Goal: Task Accomplishment & Management: Manage account settings

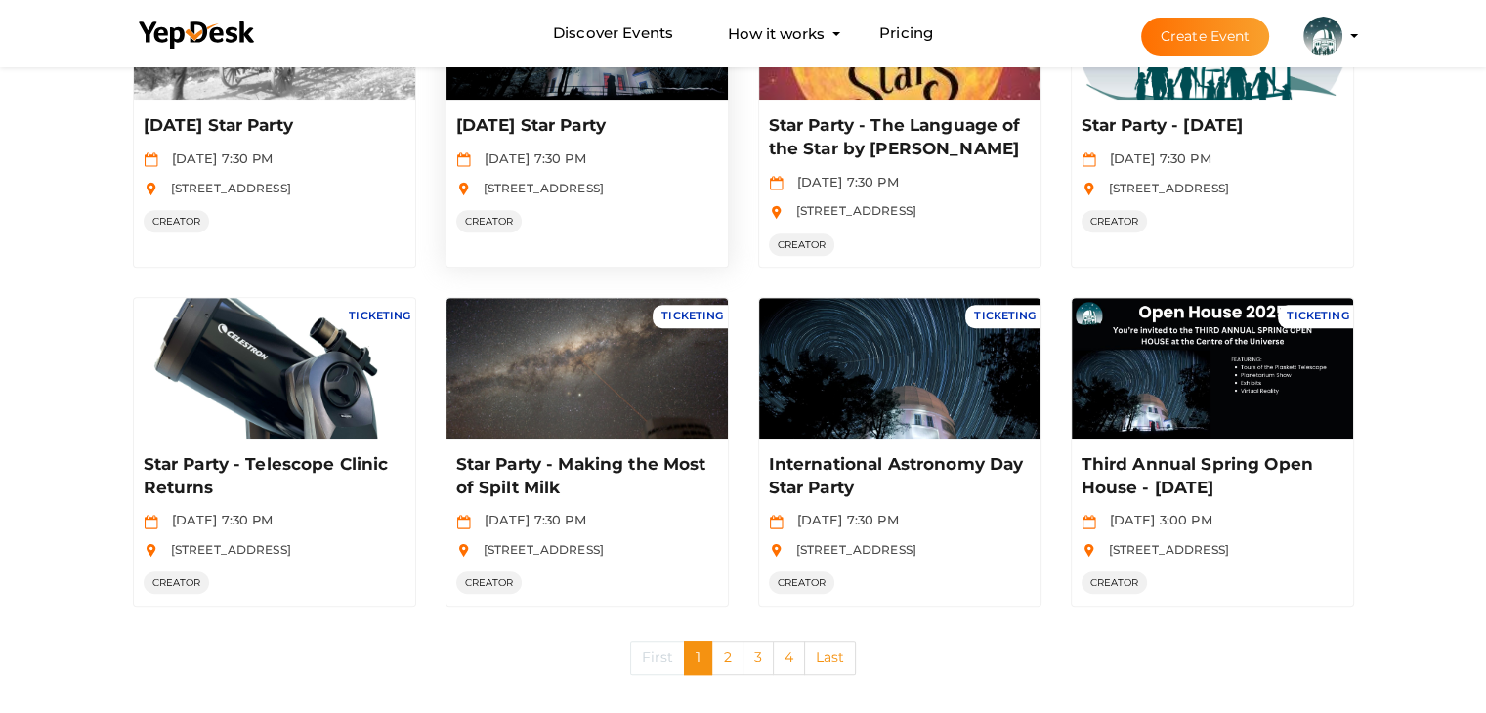
scroll to position [926, 0]
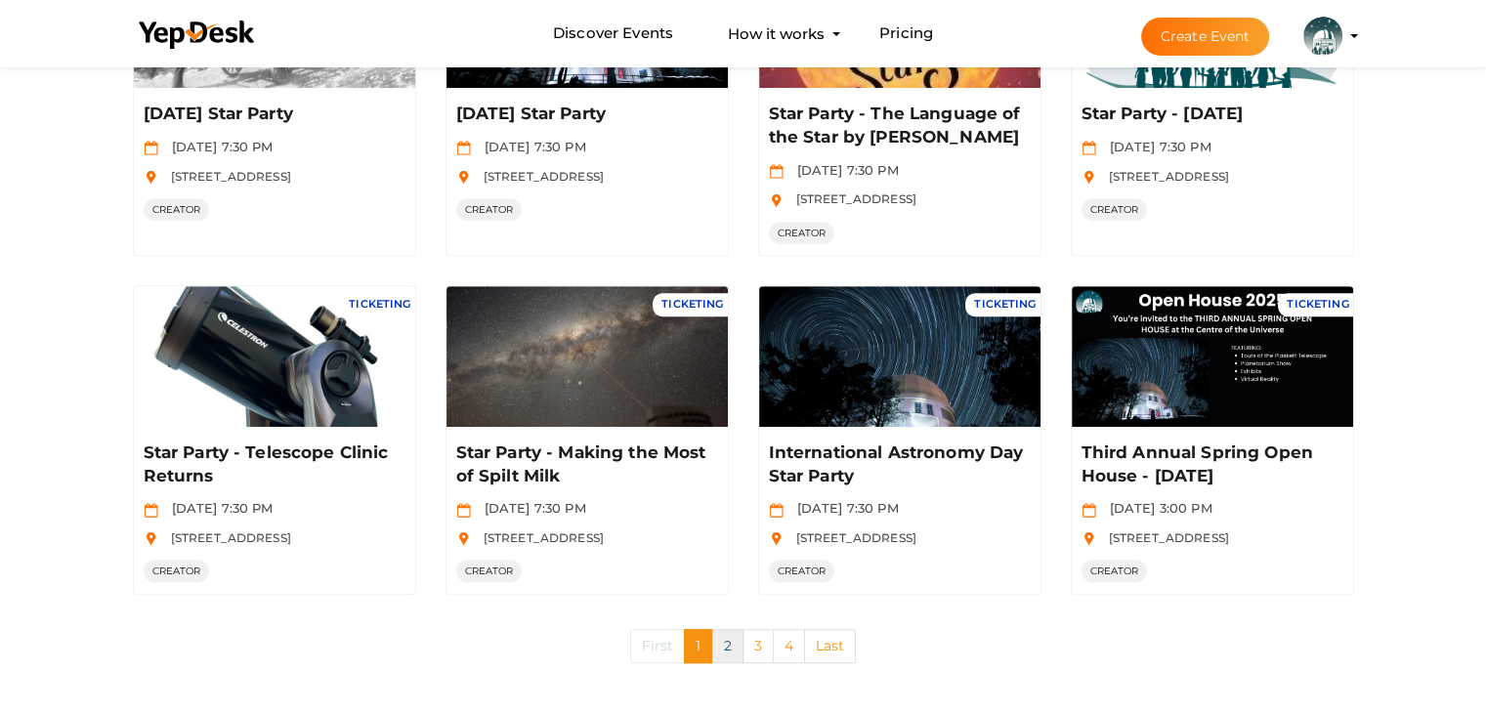
click at [726, 647] on link "2" at bounding box center [726, 646] width 31 height 34
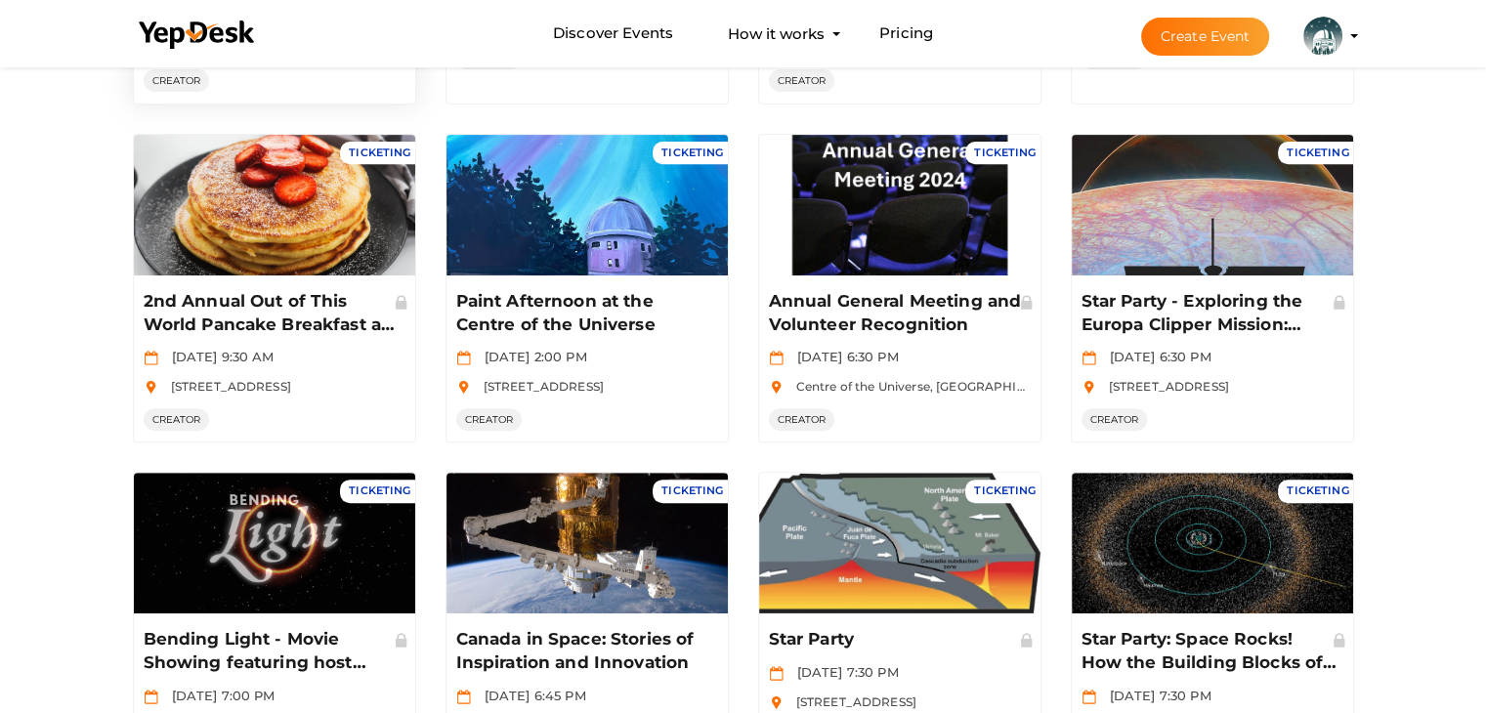
scroll to position [973, 0]
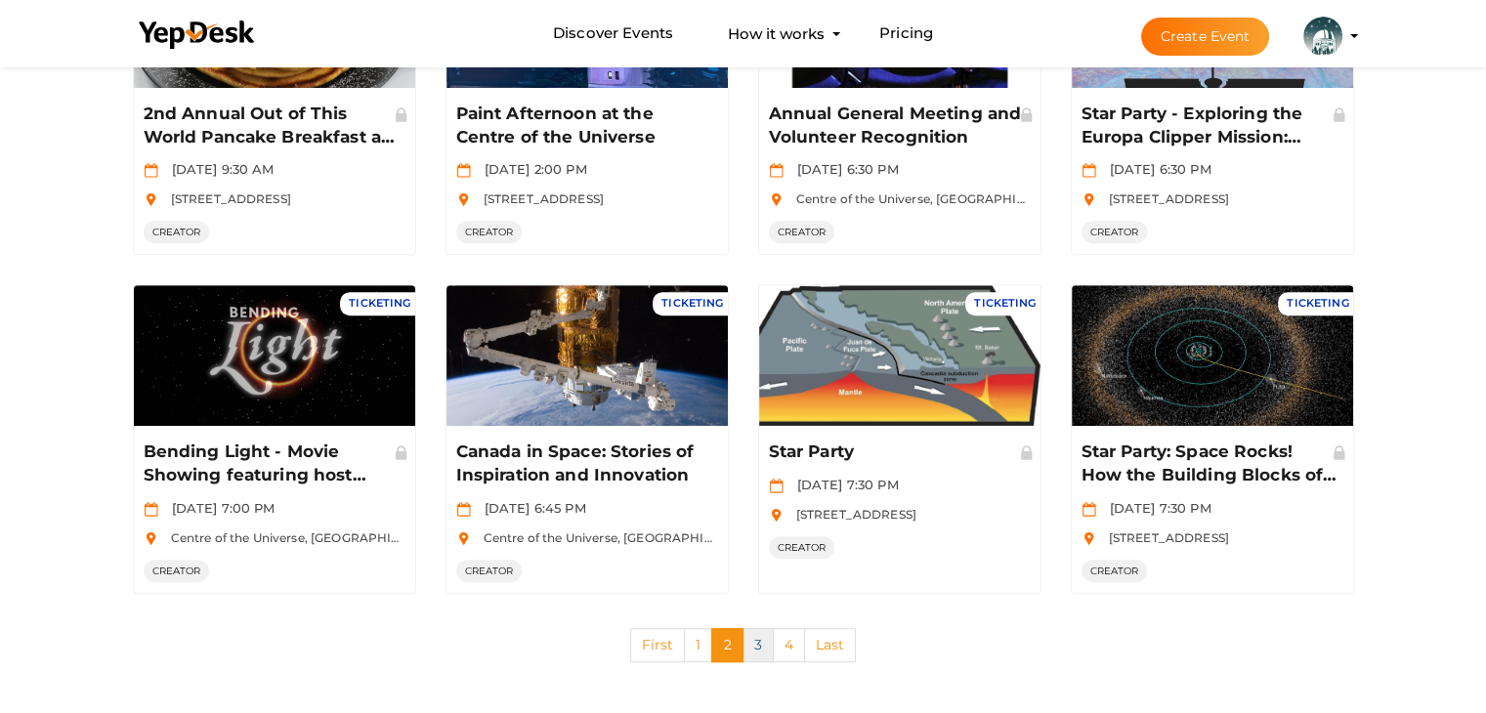
click at [750, 644] on link "3" at bounding box center [757, 645] width 31 height 34
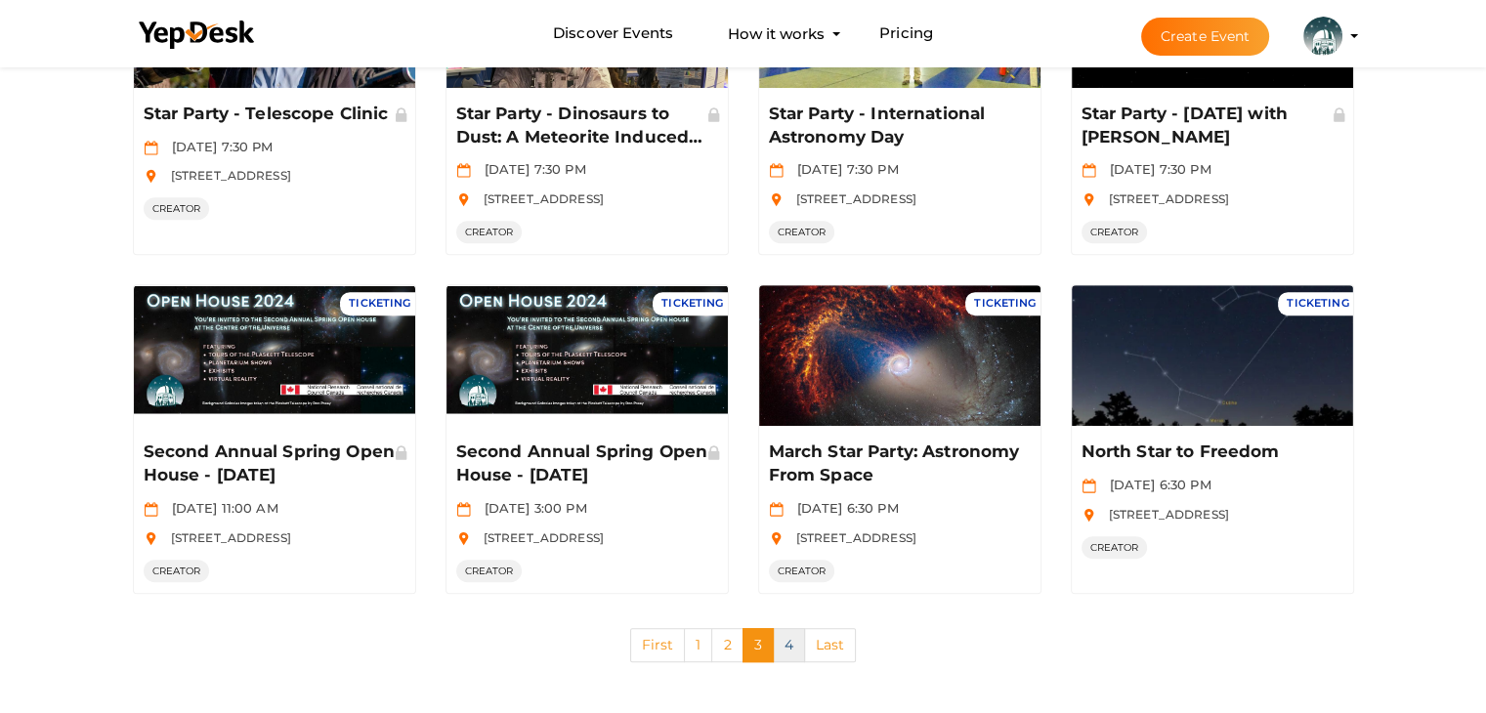
click at [791, 639] on link "4" at bounding box center [789, 645] width 32 height 34
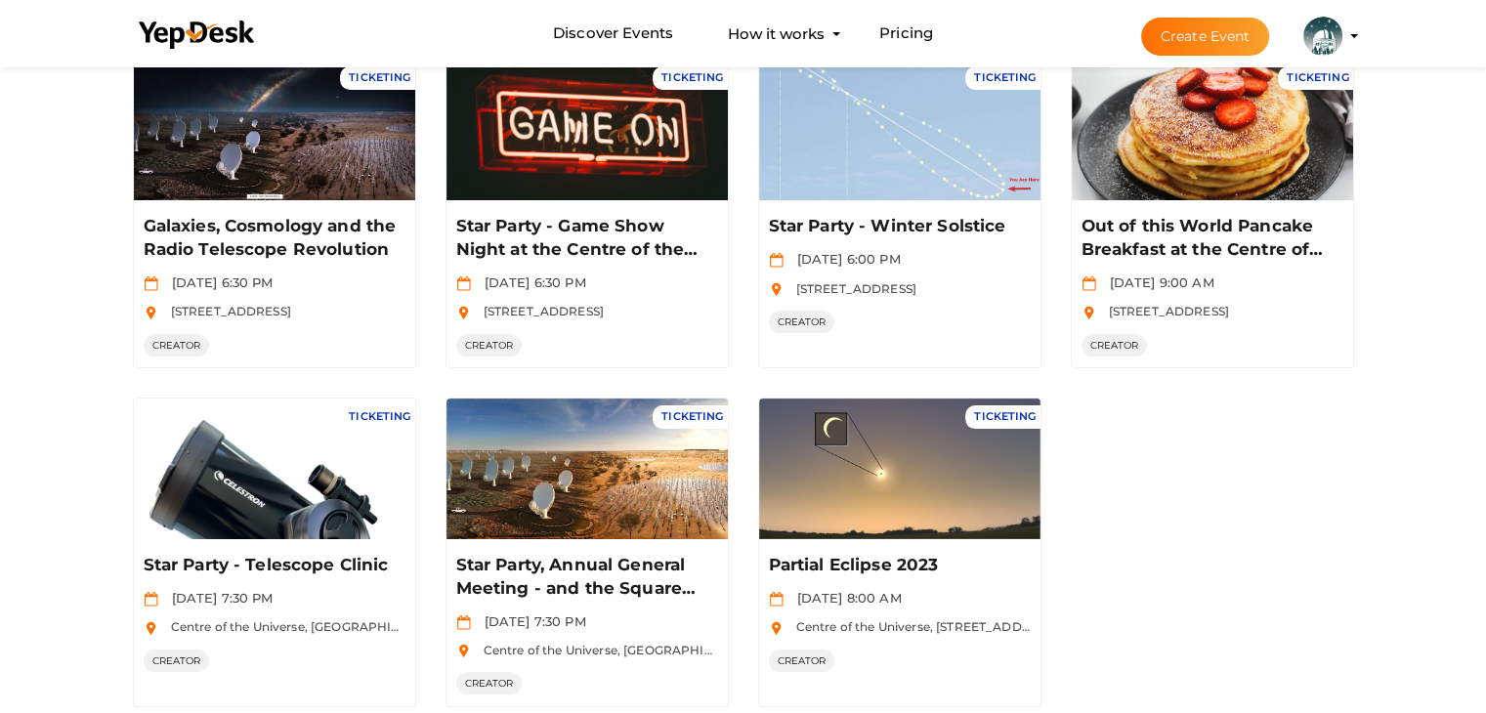
scroll to position [297, 0]
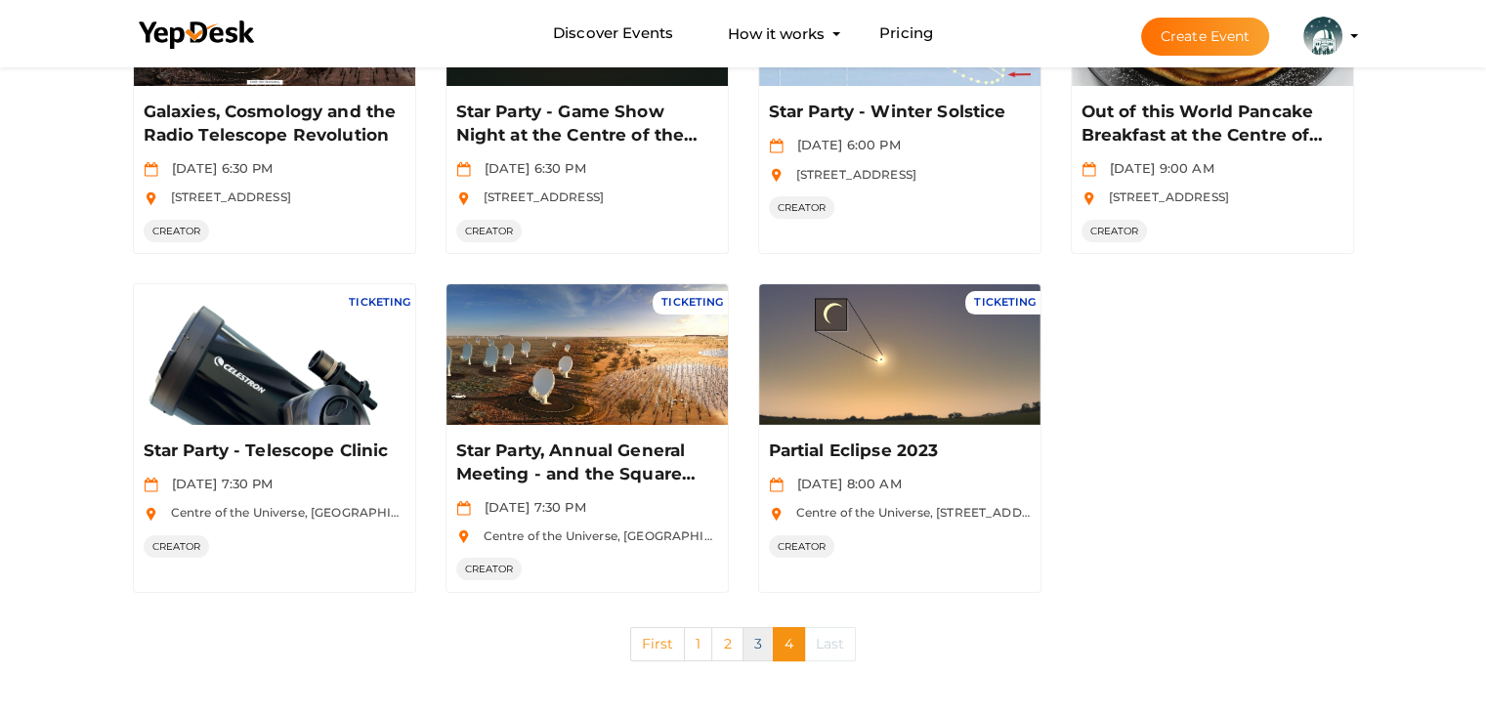
click at [754, 643] on link "3" at bounding box center [757, 644] width 31 height 34
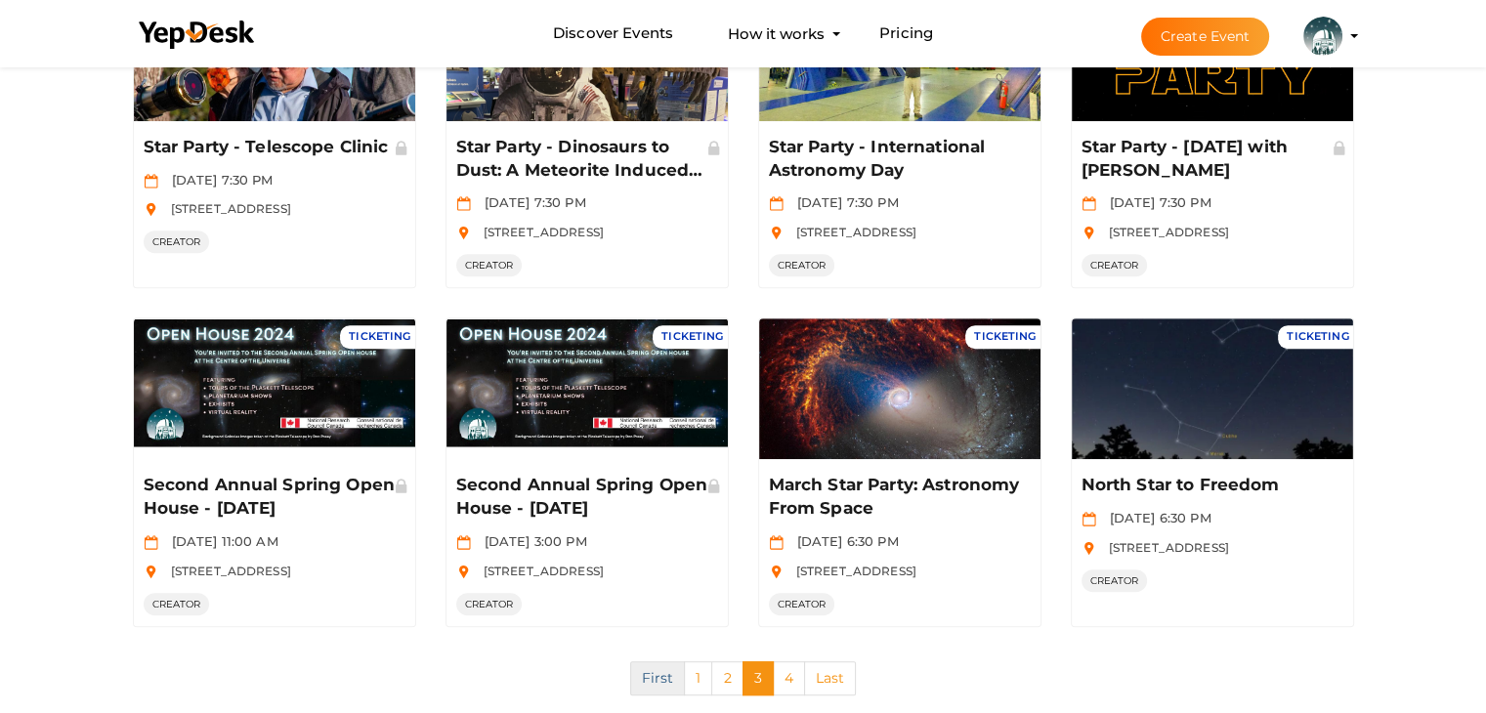
scroll to position [973, 0]
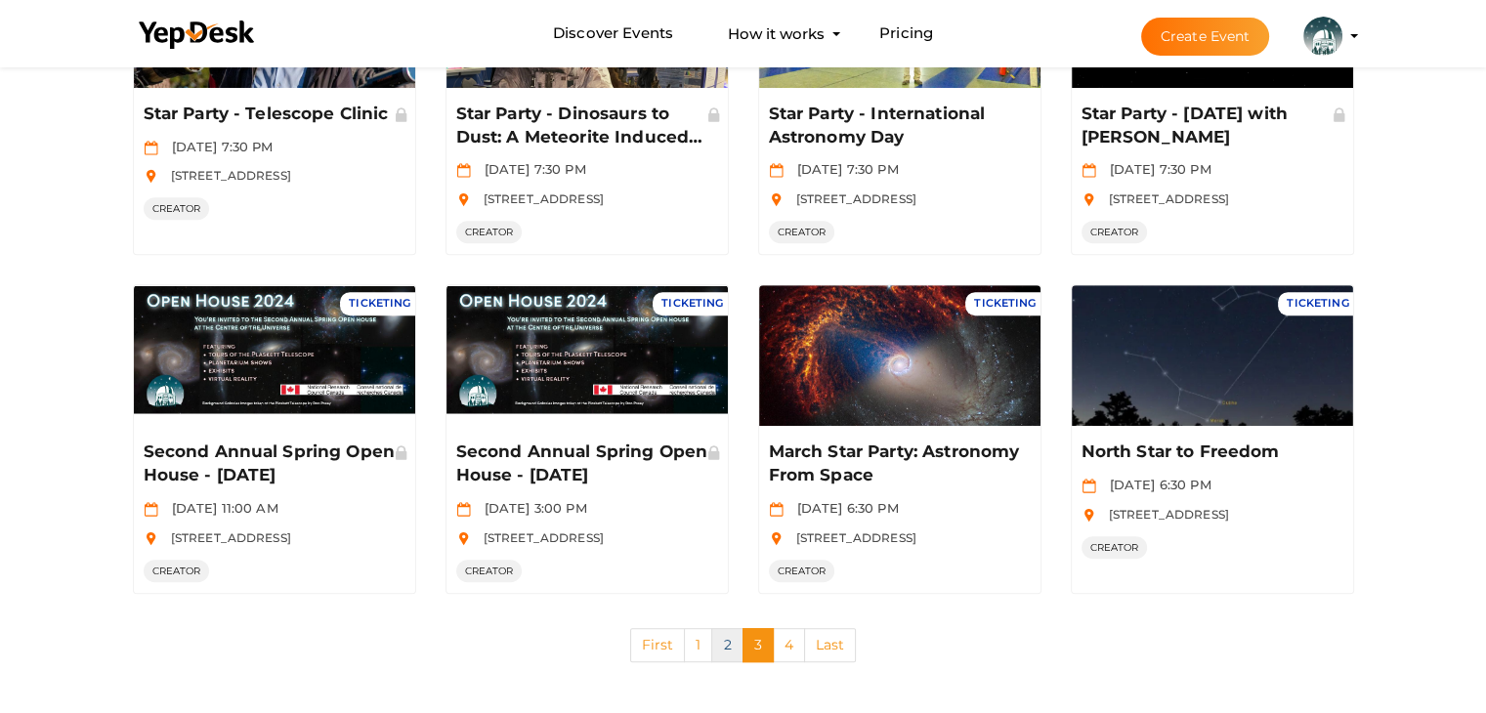
click at [733, 654] on link "2" at bounding box center [726, 645] width 31 height 34
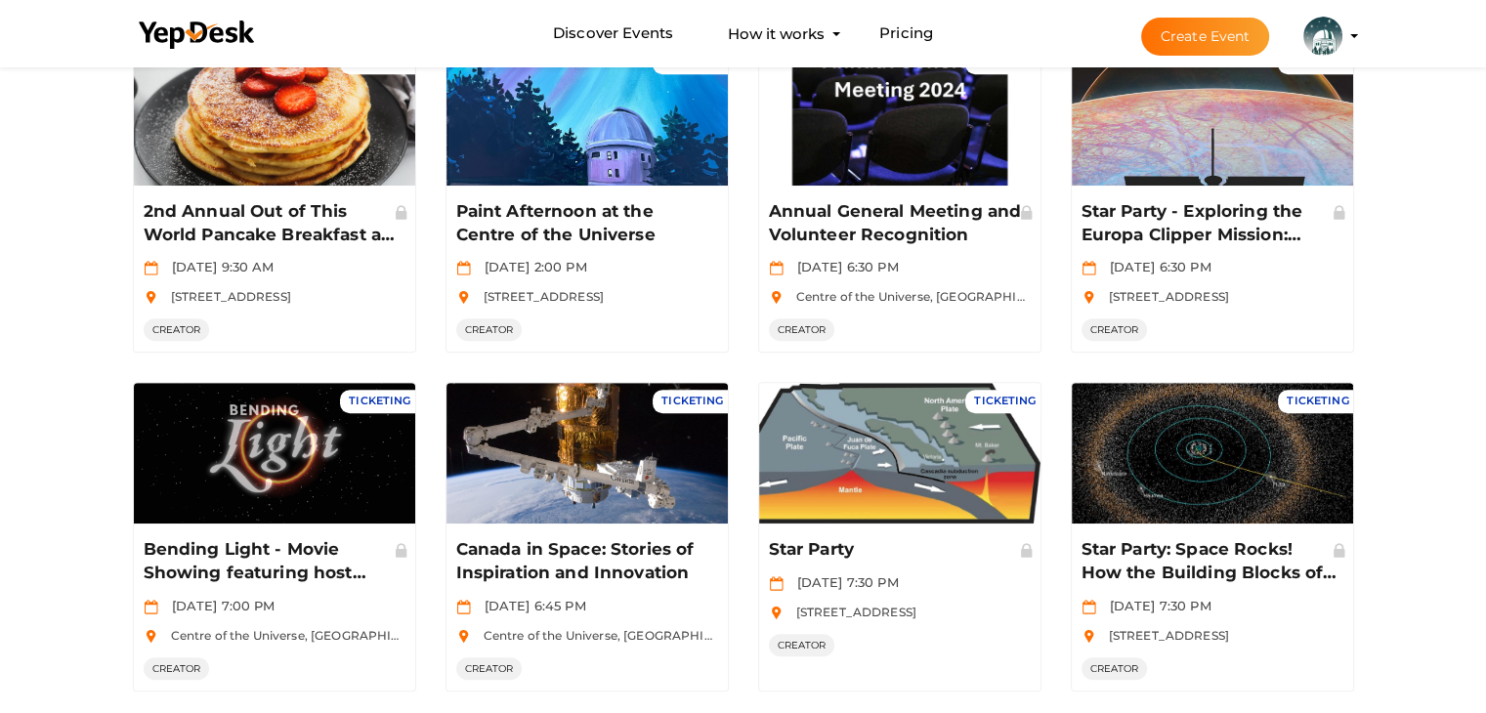
scroll to position [778, 0]
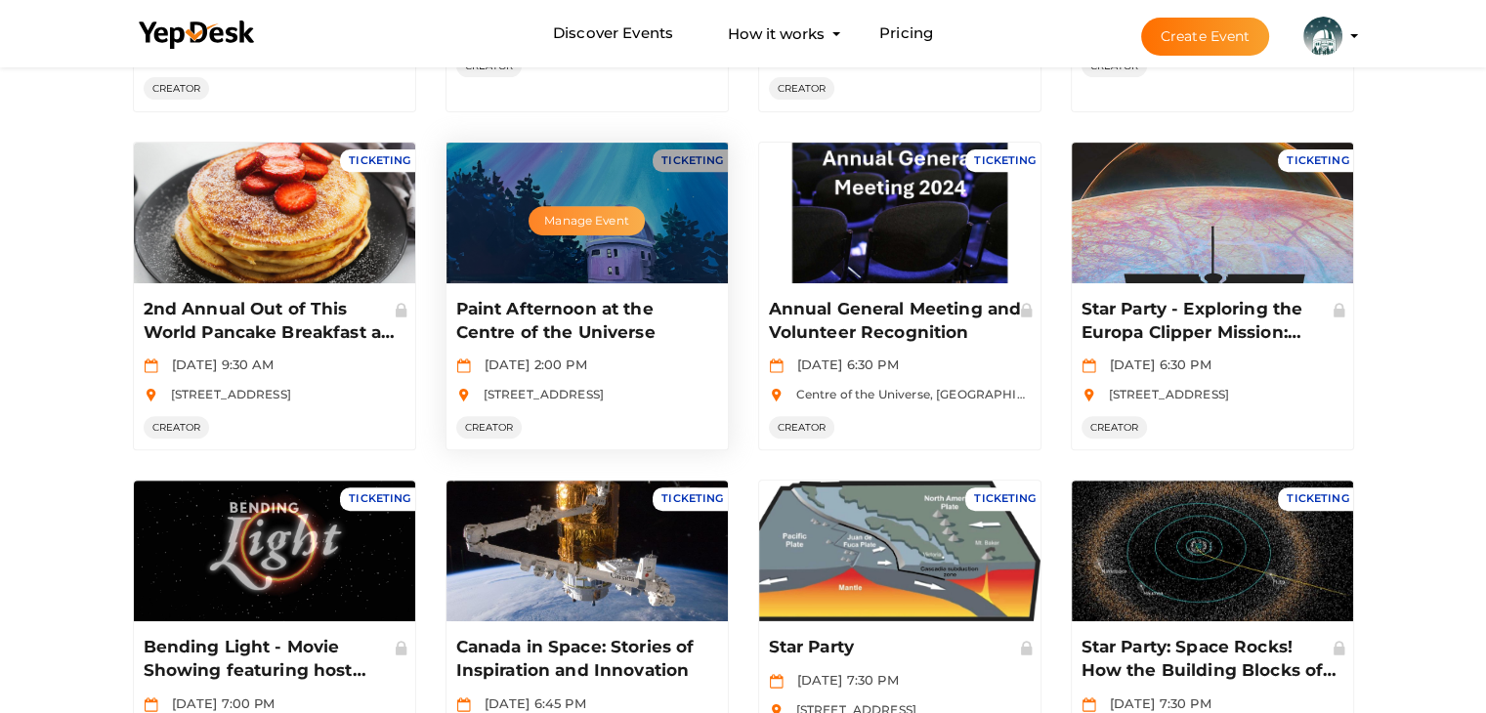
click at [577, 217] on button "Manage Event" at bounding box center [586, 220] width 115 height 29
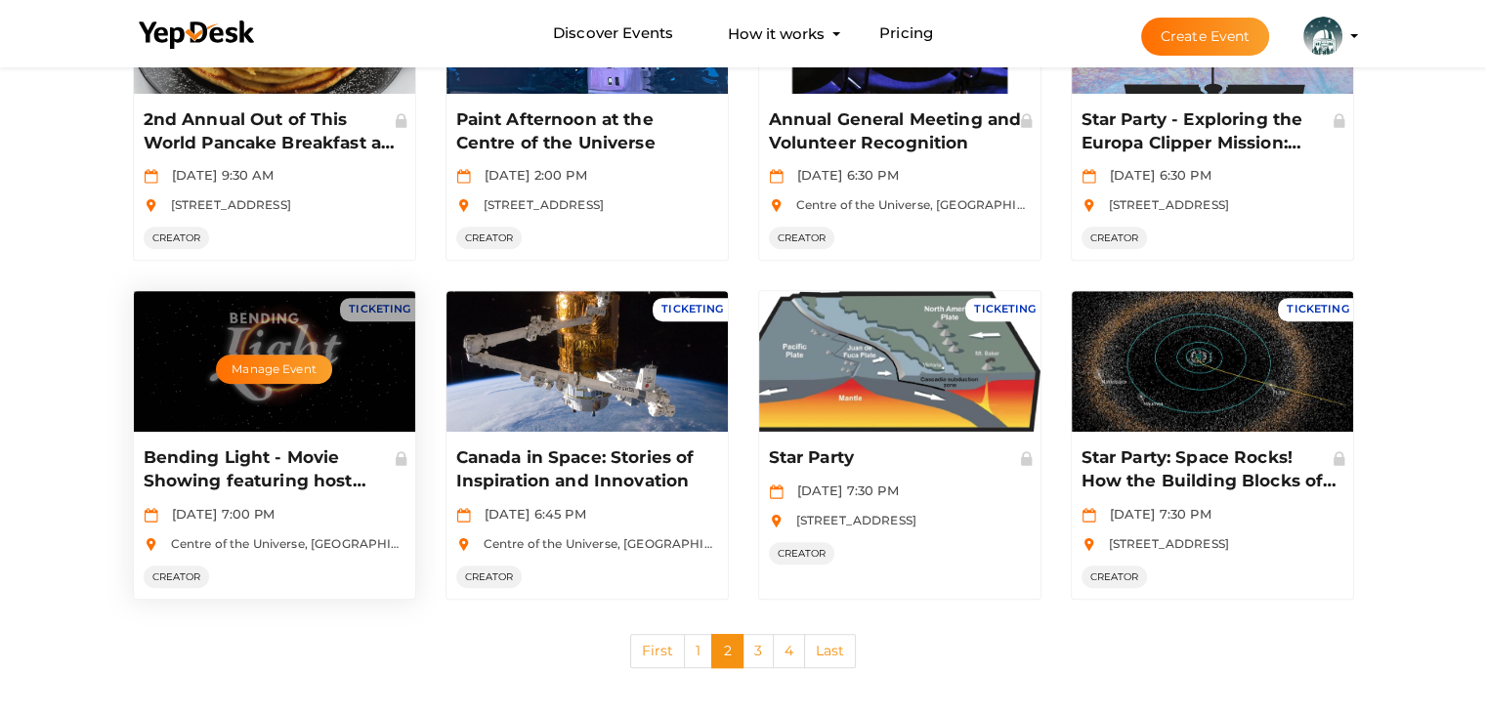
scroll to position [973, 0]
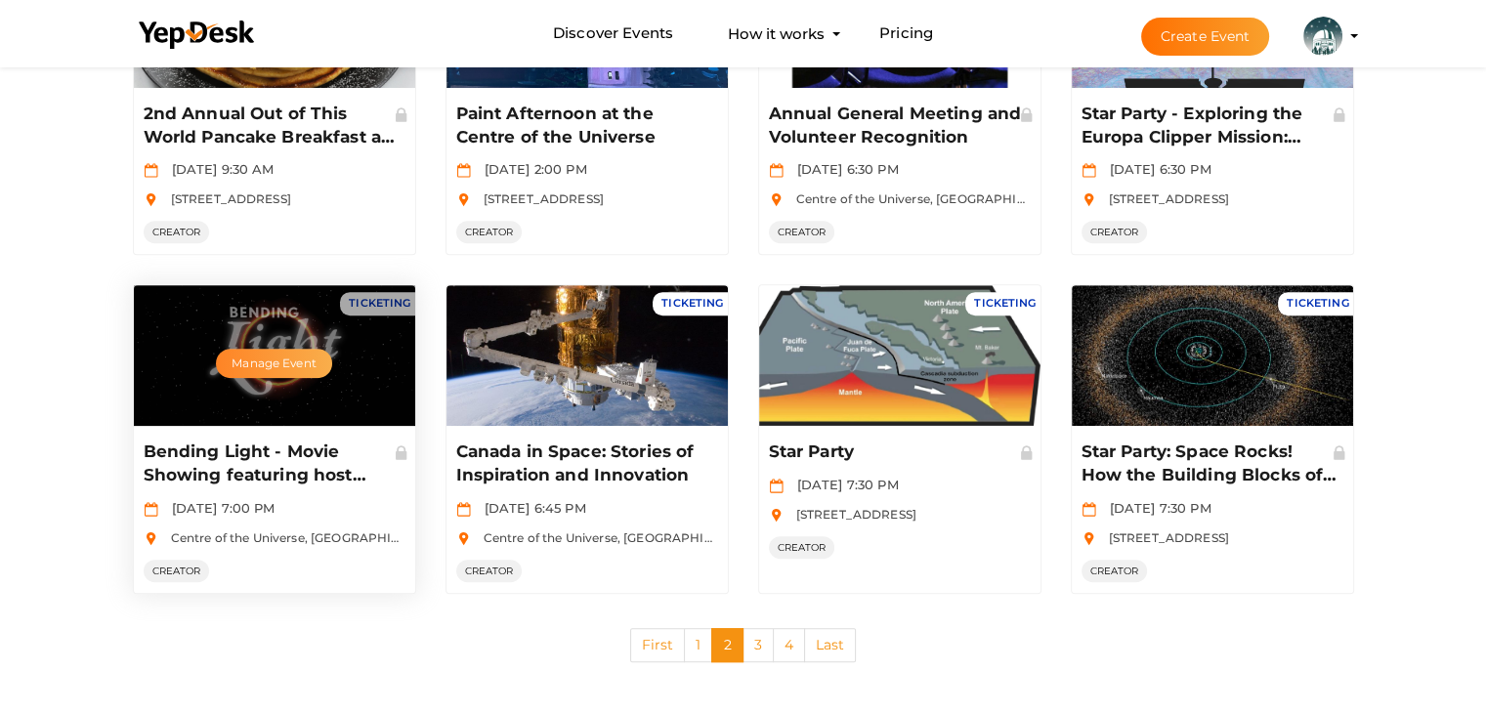
click at [277, 354] on button "Manage Event" at bounding box center [273, 363] width 115 height 29
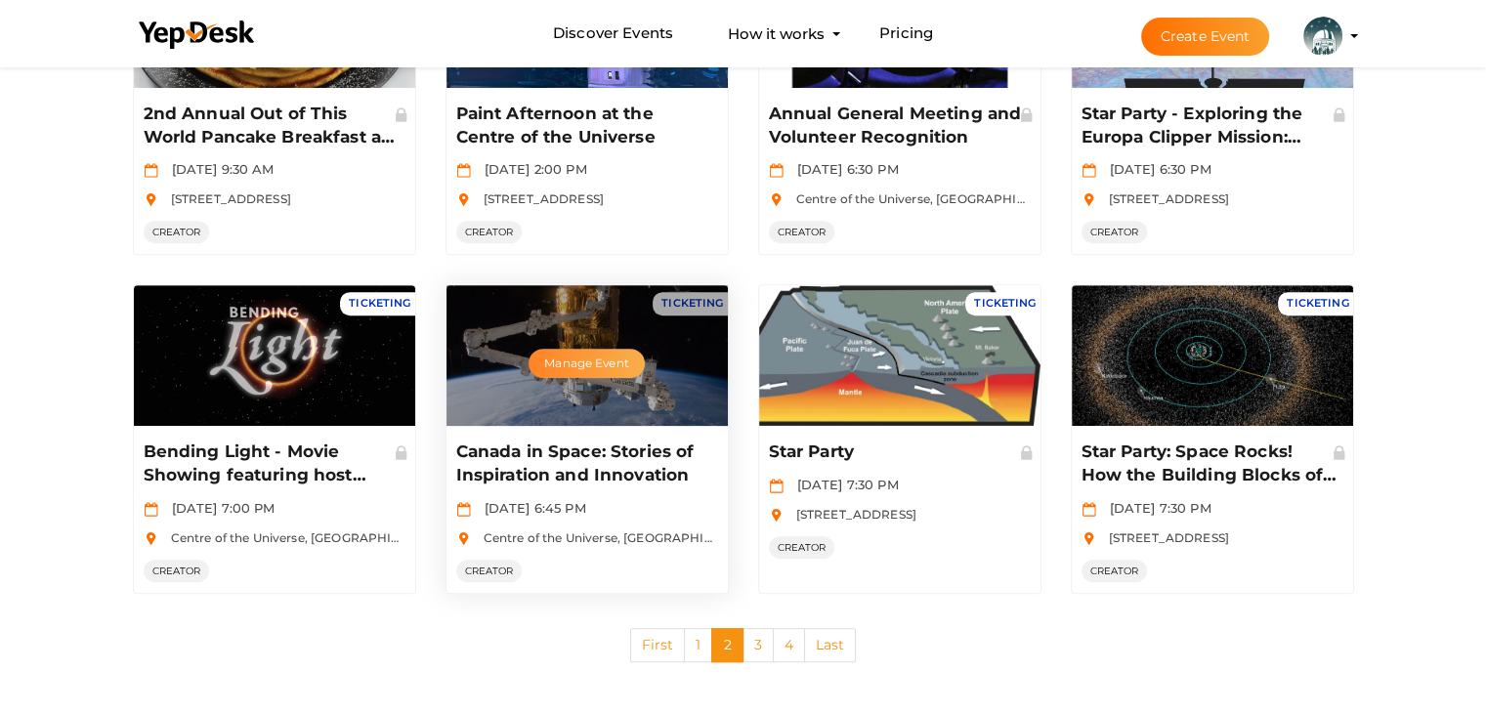
click at [572, 360] on button "Manage Event" at bounding box center [586, 363] width 115 height 29
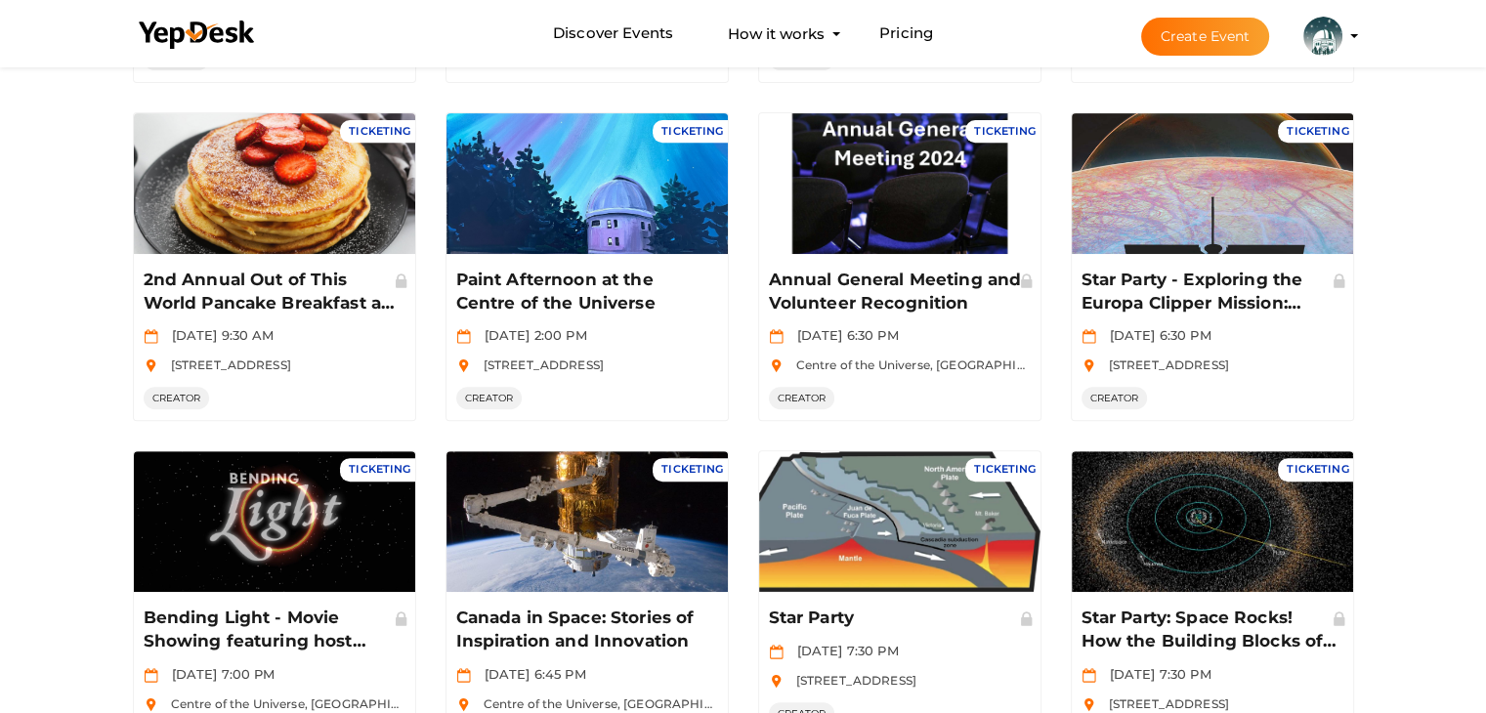
scroll to position [778, 0]
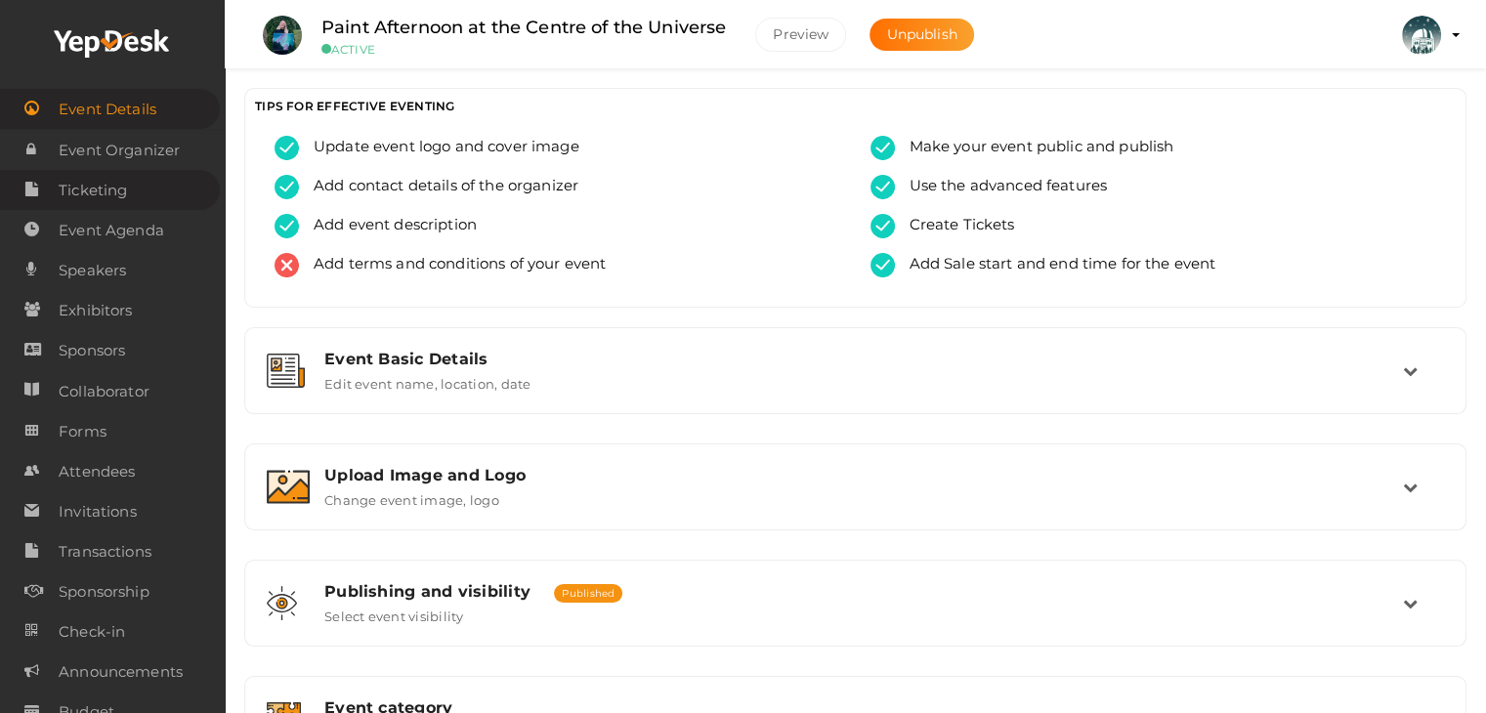
click at [108, 180] on span "Ticketing" at bounding box center [93, 190] width 68 height 39
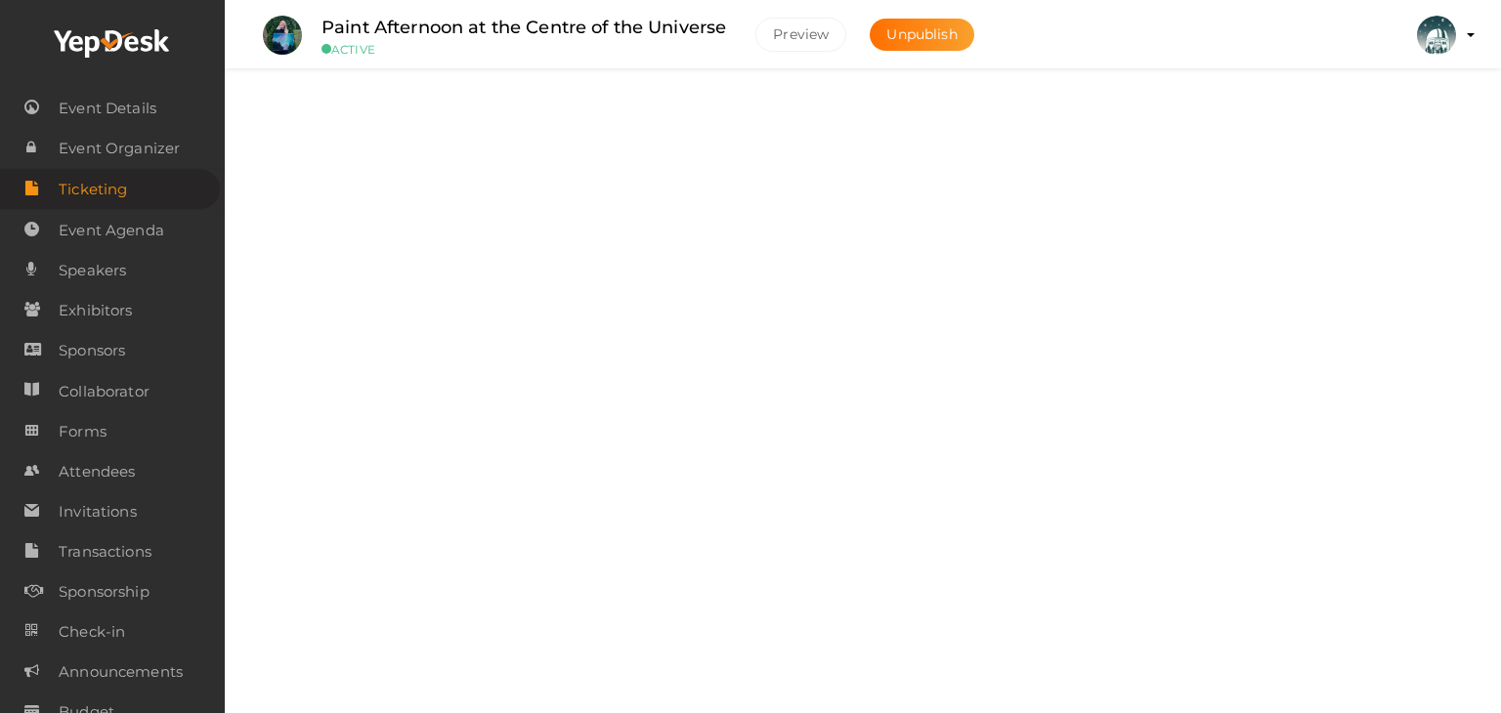
click at [614, 141] on div "Tickets Add, Edit and Remove tickets for your event" at bounding box center [864, 131] width 1108 height 42
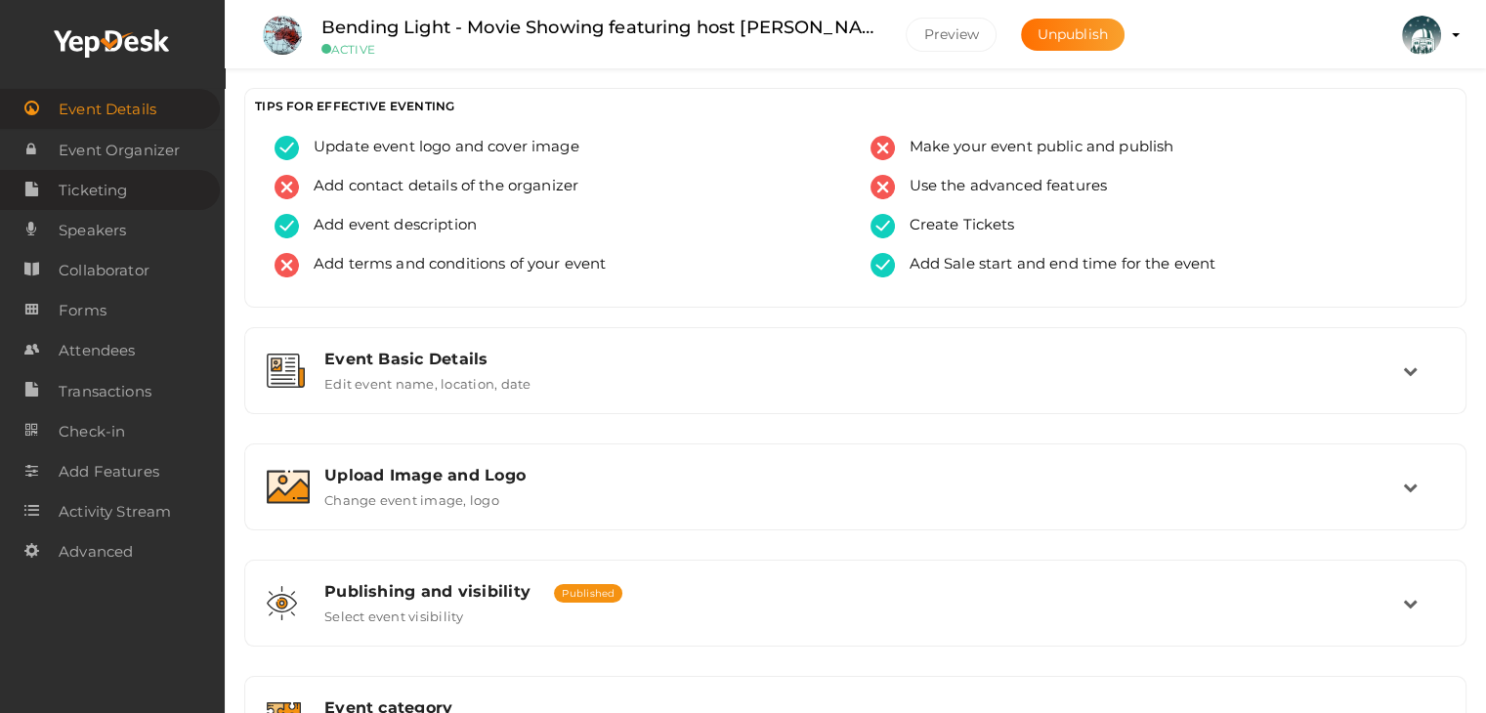
click at [121, 198] on span "Ticketing" at bounding box center [93, 190] width 68 height 39
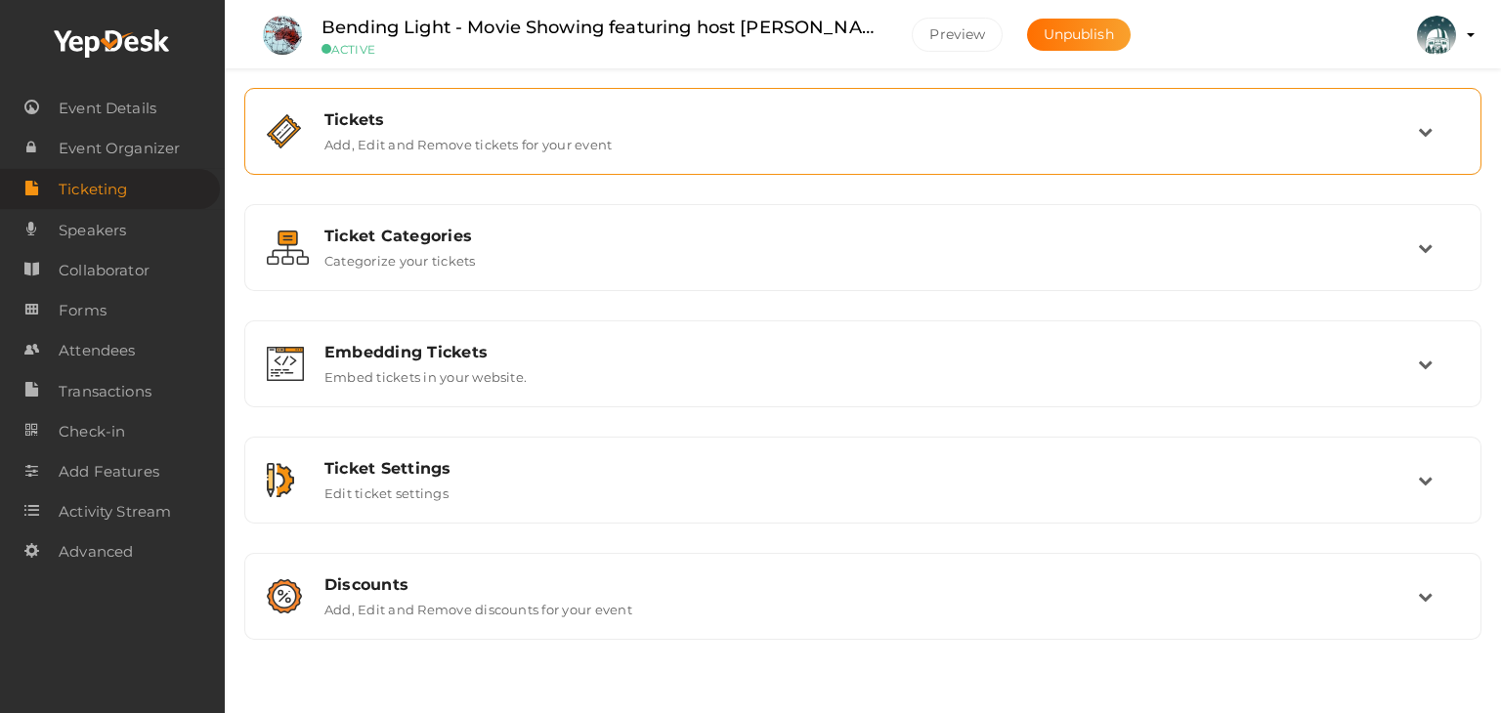
click at [473, 157] on div "Tickets Add, Edit and Remove tickets for your event" at bounding box center [862, 131] width 1215 height 65
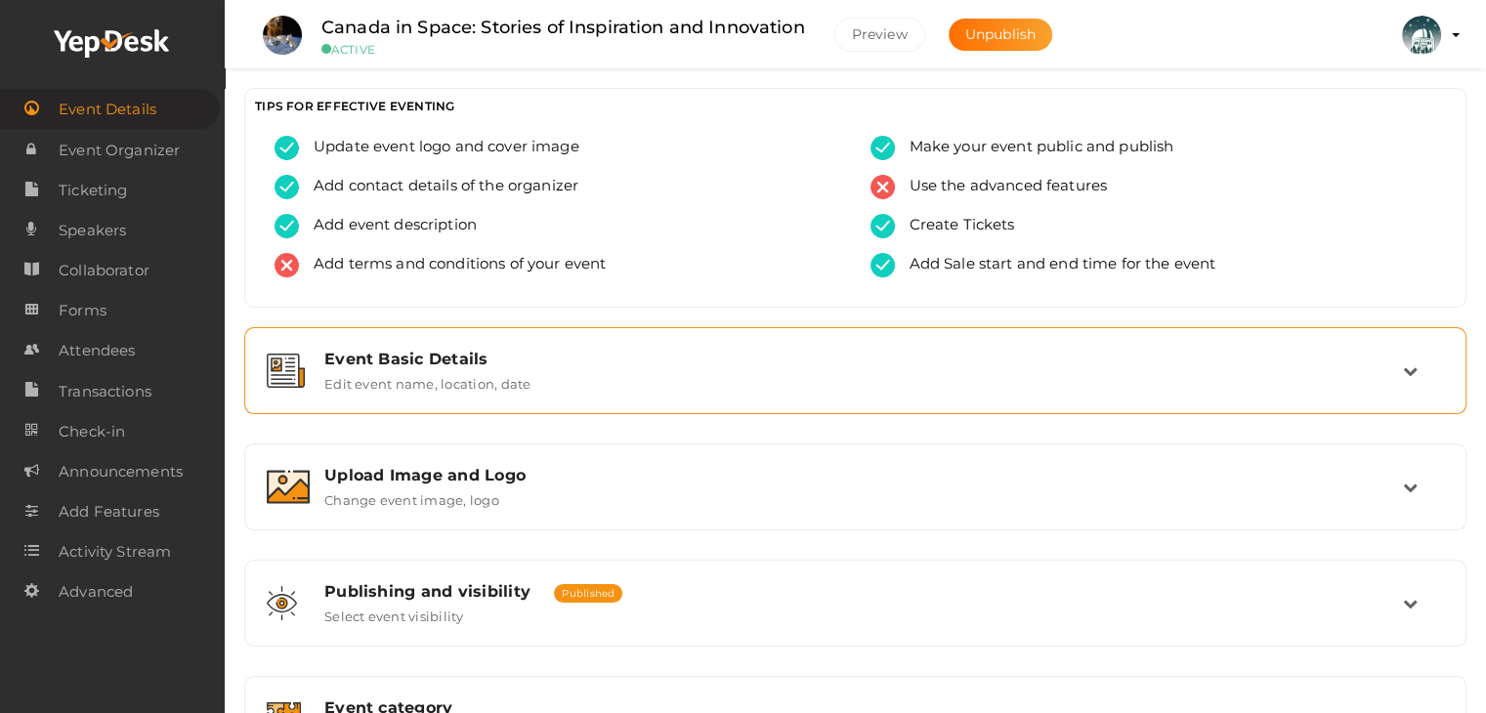
click at [420, 347] on div "Event Basic Details Edit event name, location, date" at bounding box center [855, 370] width 1201 height 65
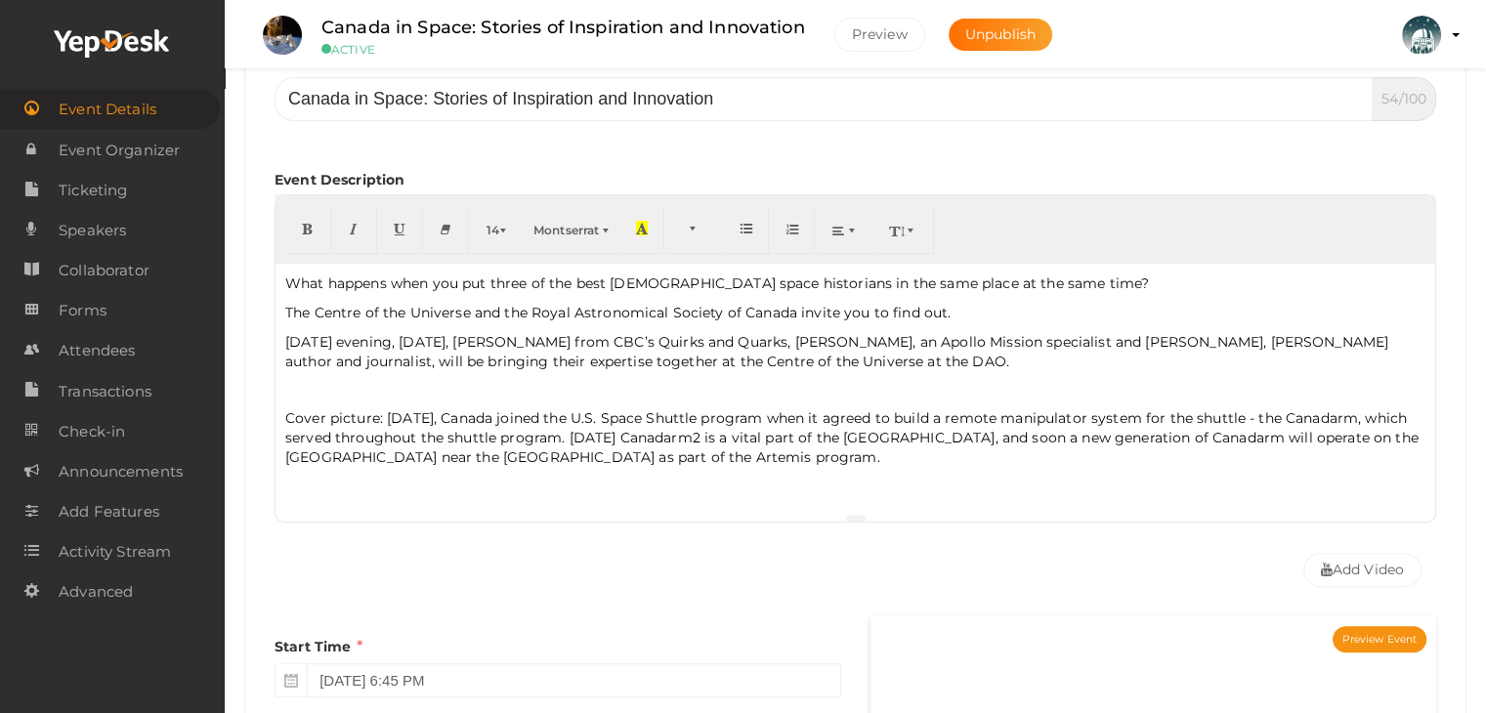
scroll to position [391, 0]
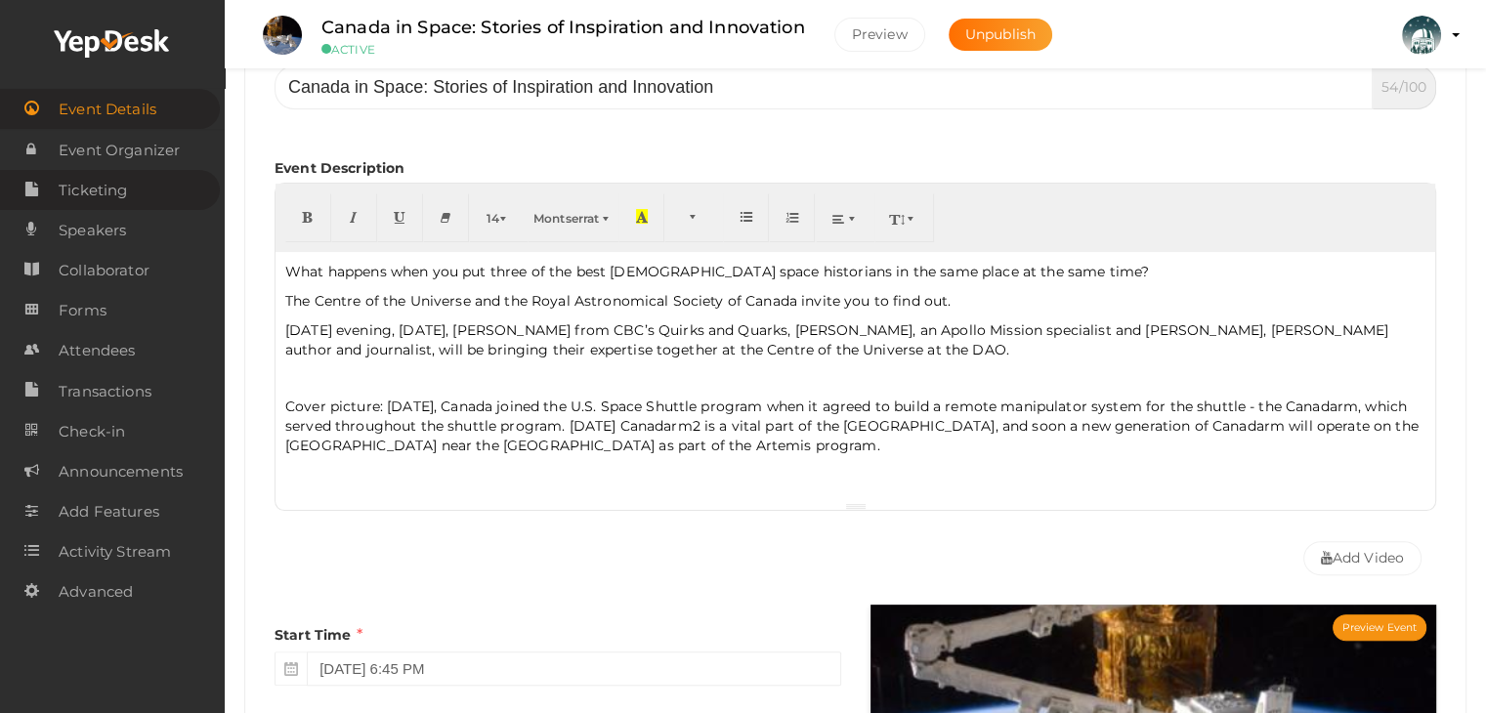
click at [91, 185] on span "Ticketing" at bounding box center [93, 190] width 68 height 39
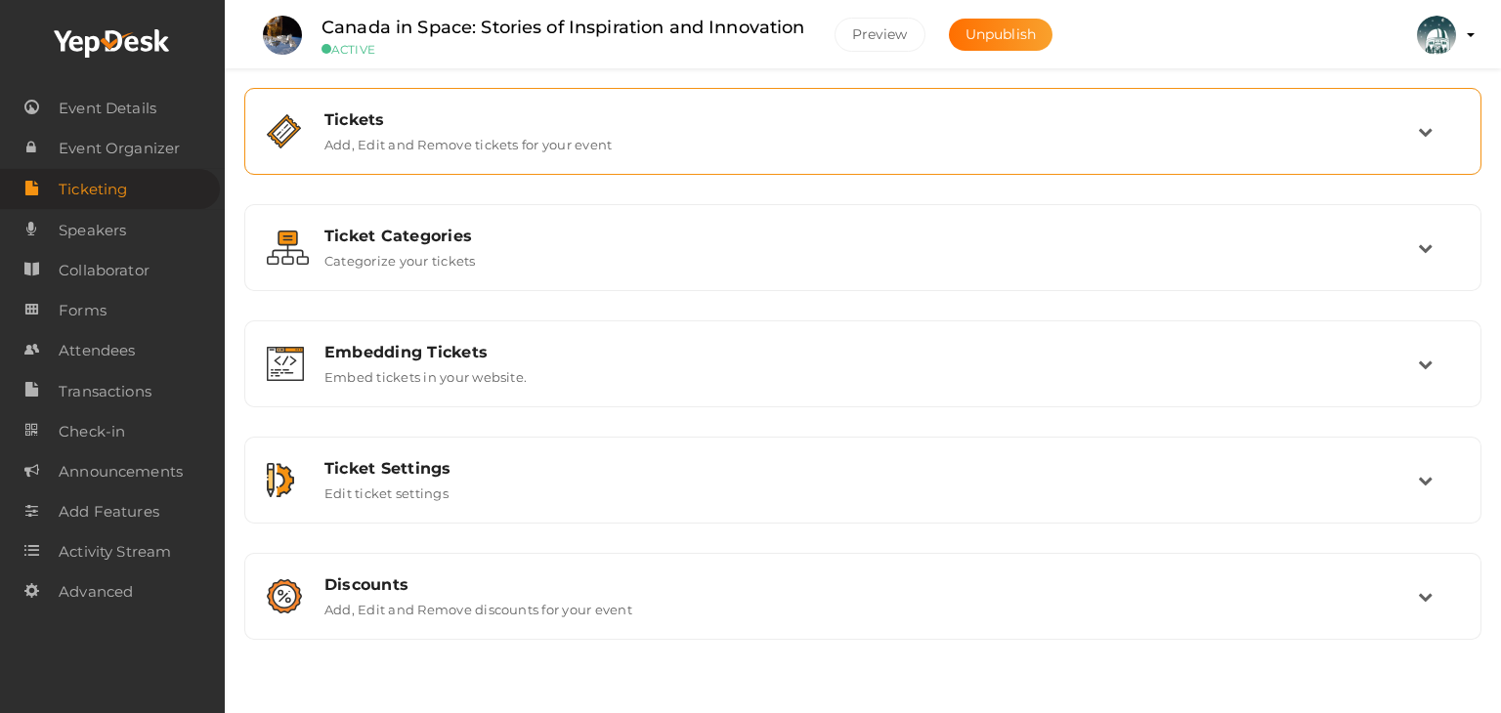
click at [660, 127] on div "Tickets" at bounding box center [870, 119] width 1093 height 19
